Goal: Navigation & Orientation: Find specific page/section

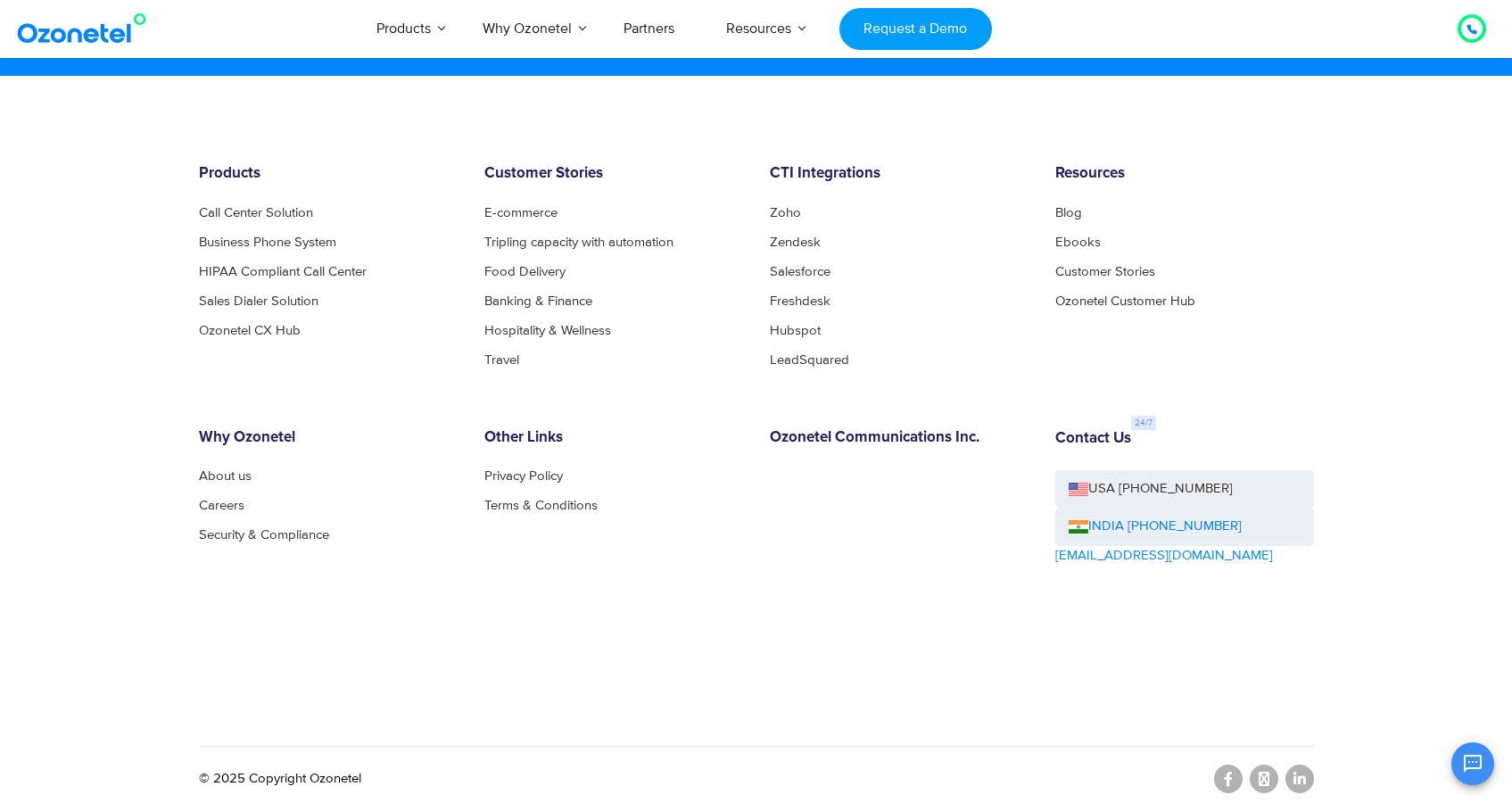
scroll to position [9683, 0]
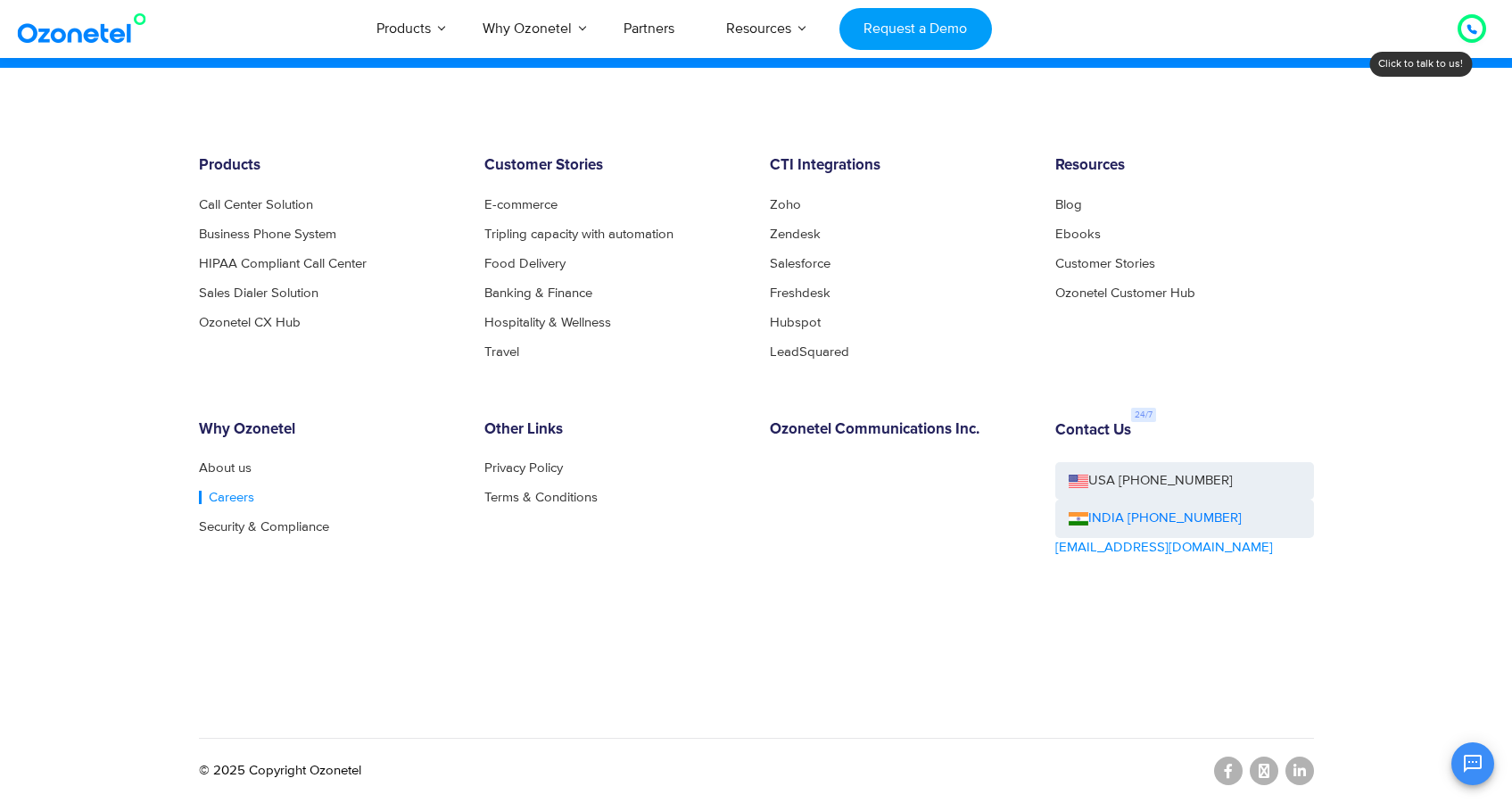
click at [225, 490] on link "Careers" at bounding box center [226, 497] width 55 height 13
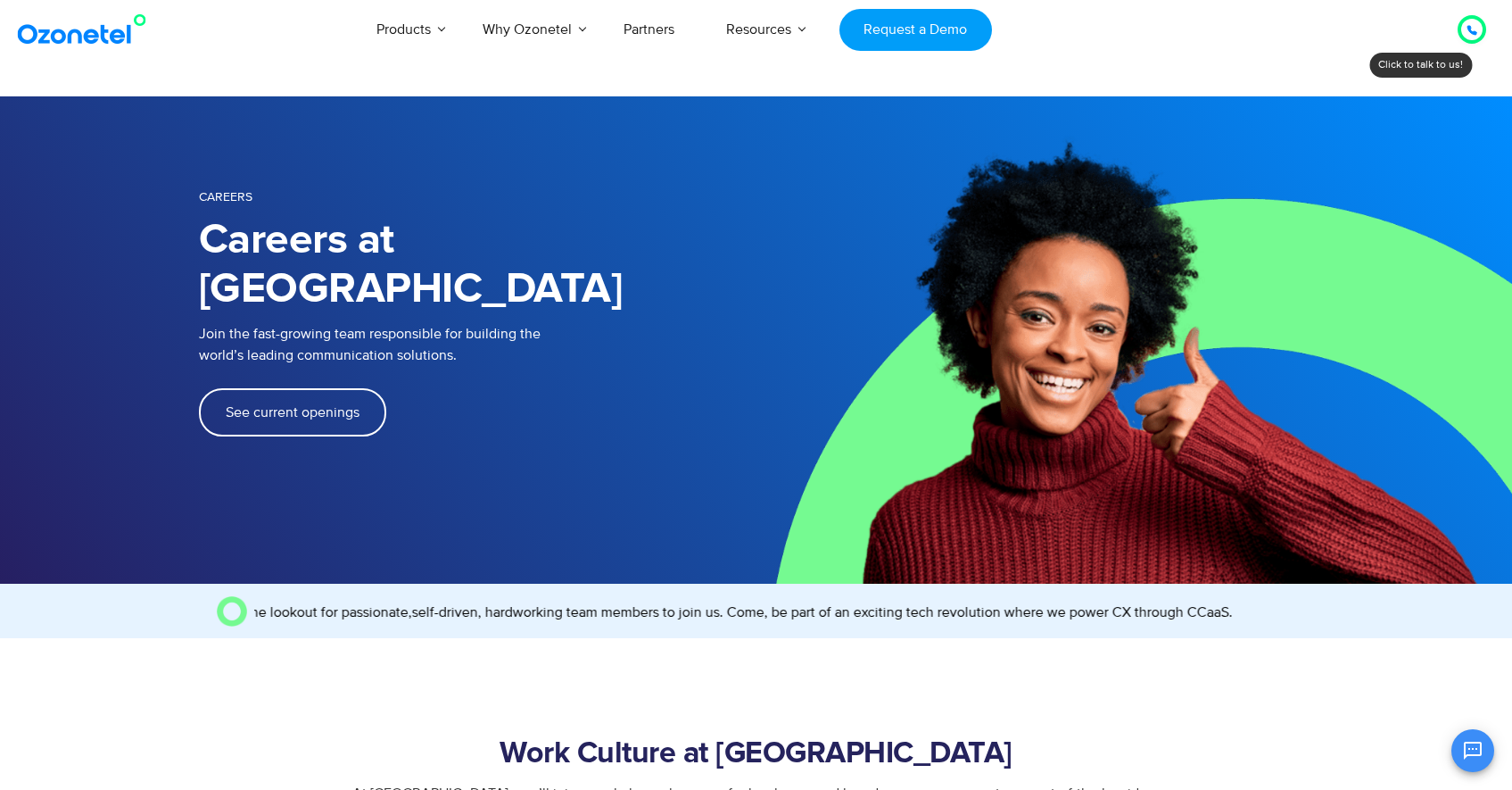
click at [313, 405] on span "See current openings" at bounding box center [292, 412] width 134 height 14
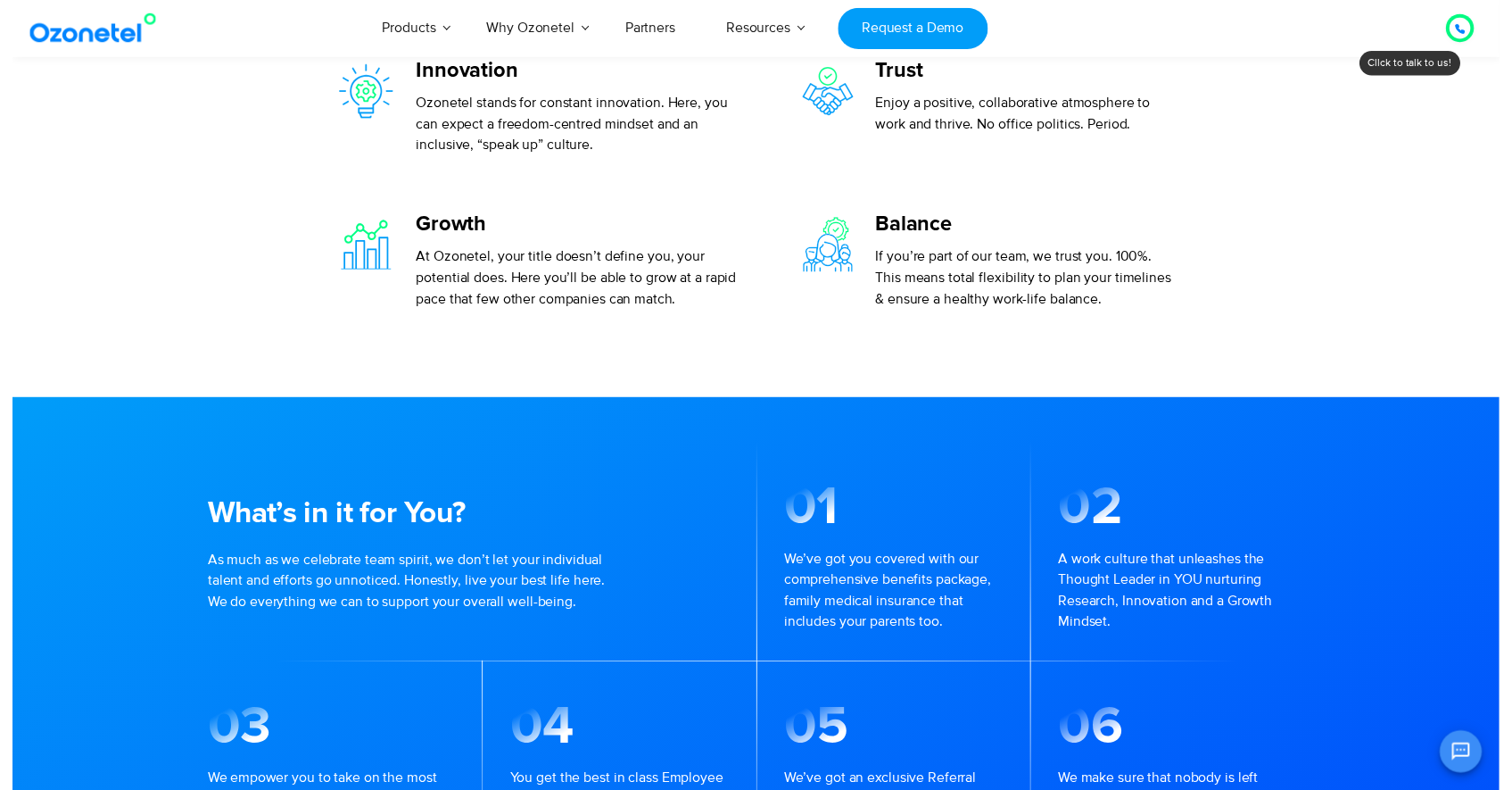
scroll to position [121, 0]
